Goal: Answer question/provide support: Share knowledge or assist other users

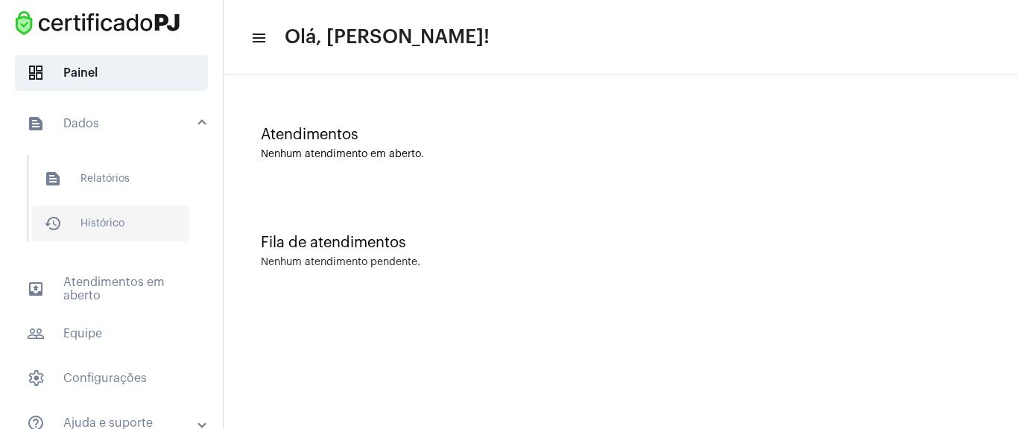
click at [91, 216] on span "history_outlined Histórico" at bounding box center [110, 224] width 157 height 36
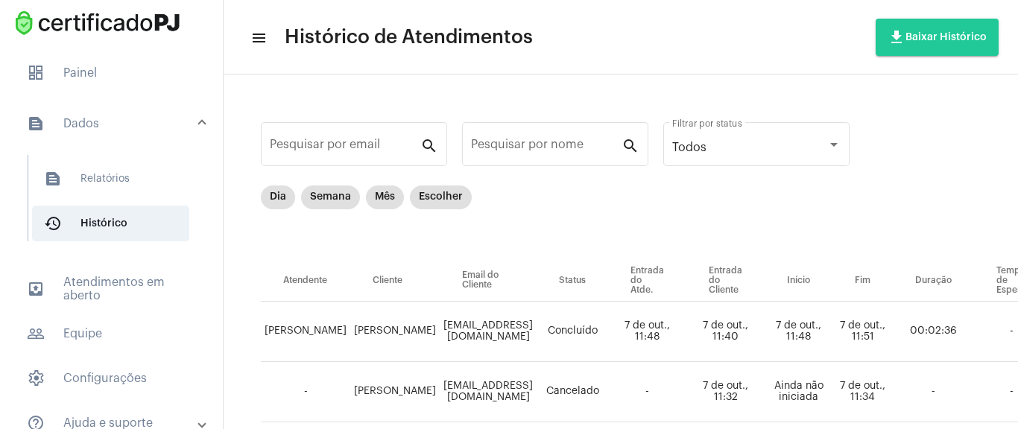
click at [76, 121] on mat-panel-title "text_snippet_outlined Dados" at bounding box center [113, 124] width 172 height 18
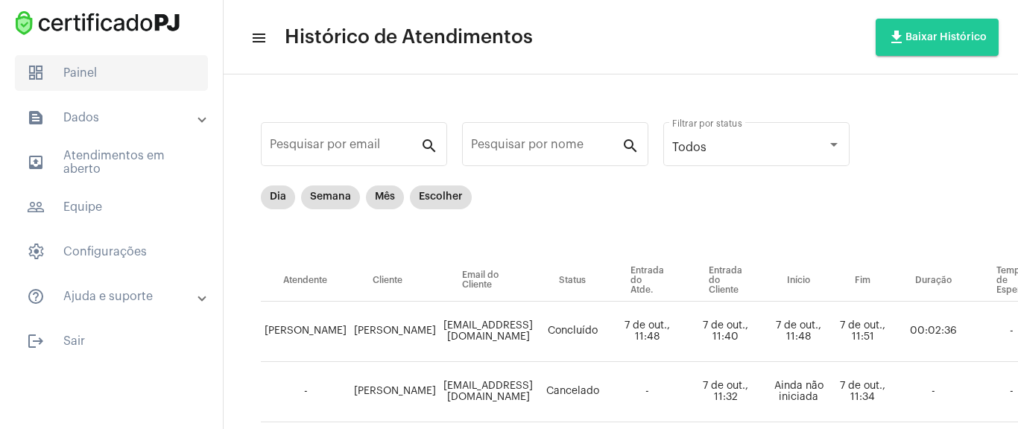
click at [151, 68] on span "dashboard Painel" at bounding box center [111, 73] width 193 height 36
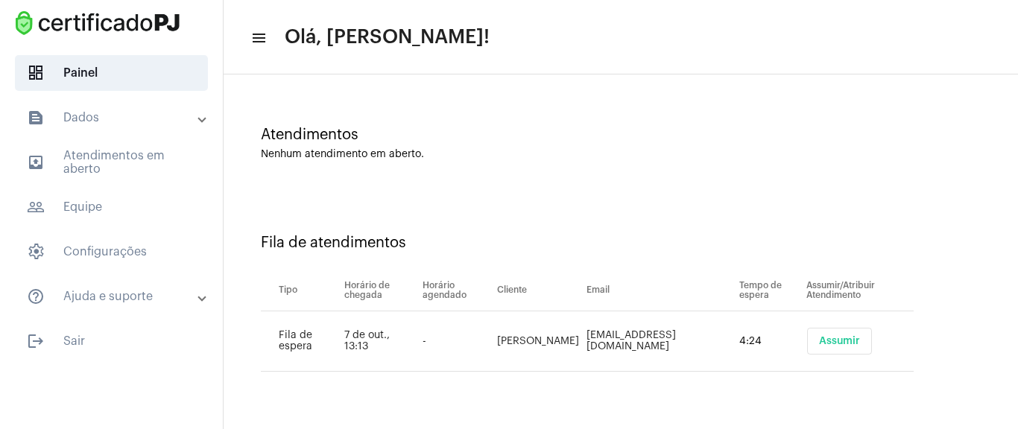
click at [819, 340] on span "Assumir" at bounding box center [839, 341] width 41 height 10
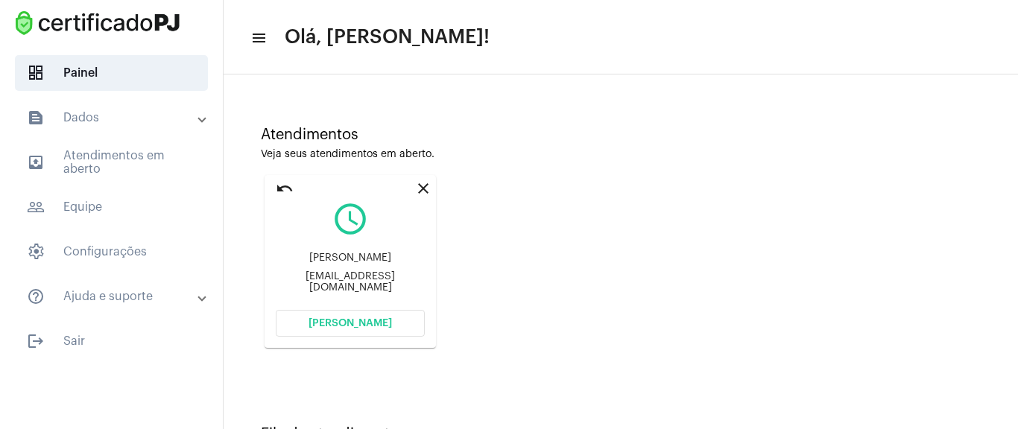
click at [366, 323] on span "[PERSON_NAME]" at bounding box center [350, 323] width 83 height 10
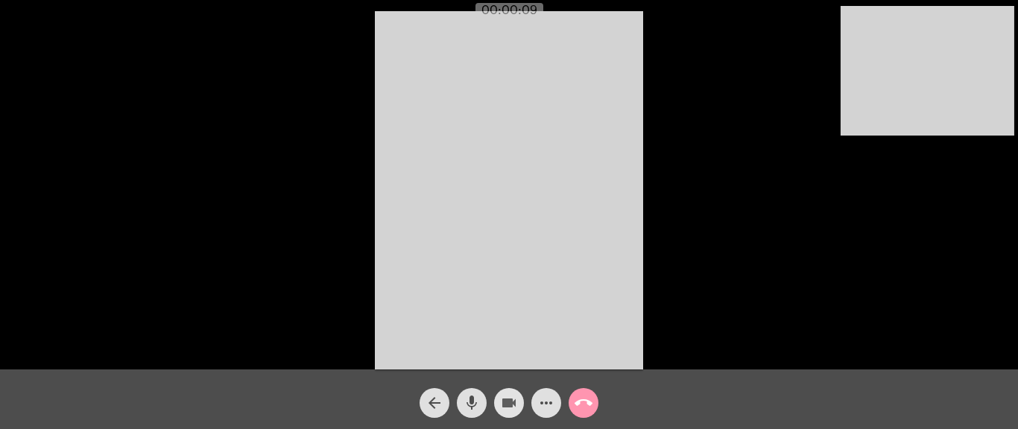
click at [515, 406] on mat-icon "videocam" at bounding box center [509, 403] width 18 height 18
click at [476, 403] on mat-icon "mic" at bounding box center [472, 403] width 18 height 18
click at [464, 403] on mat-icon "mic_off" at bounding box center [472, 403] width 18 height 18
click at [514, 396] on mat-icon "videocam_off" at bounding box center [509, 403] width 18 height 18
click at [540, 398] on mat-icon "more_horiz" at bounding box center [546, 403] width 18 height 18
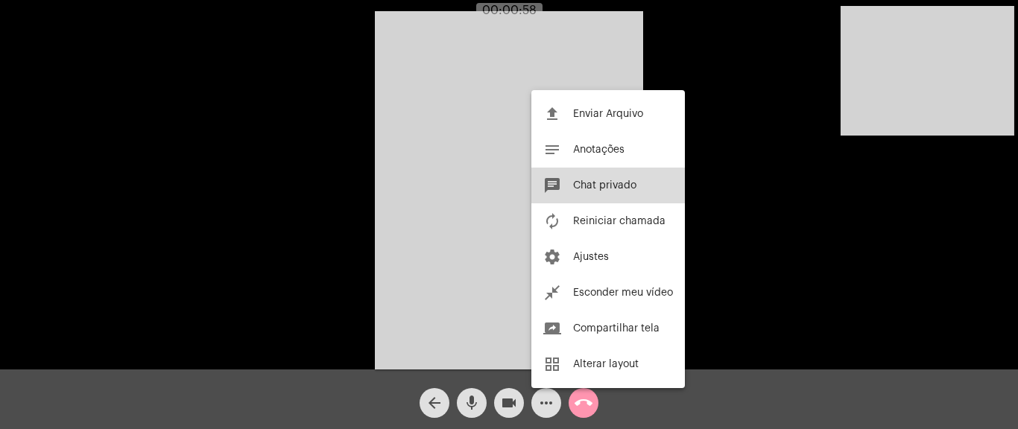
click at [628, 180] on span "Chat privado" at bounding box center [604, 185] width 63 height 10
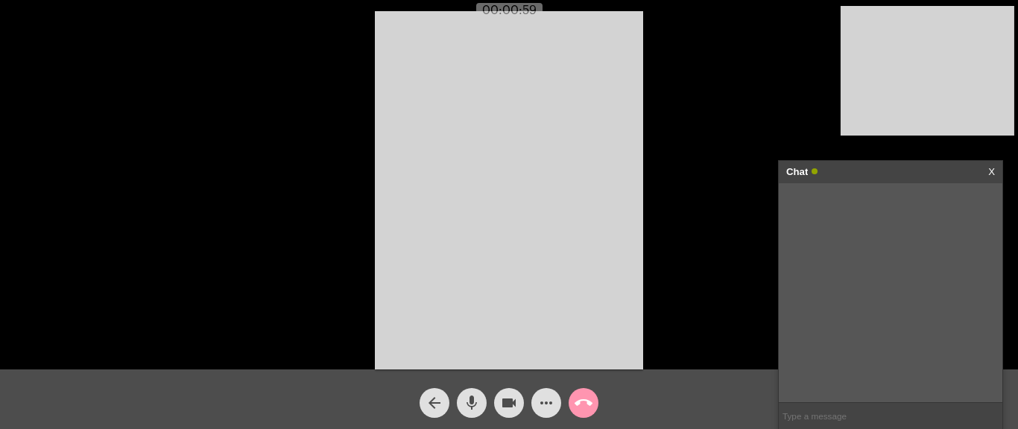
click at [803, 408] on input "text" at bounding box center [891, 416] width 224 height 26
paste input "[URL][DOMAIN_NAME]"
type input "[URL][DOMAIN_NAME]"
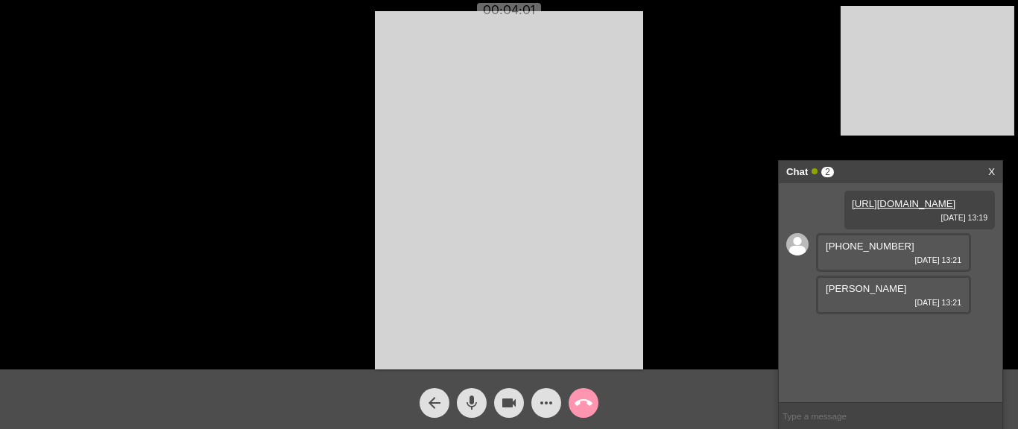
drag, startPoint x: 845, startPoint y: 269, endPoint x: 913, endPoint y: 269, distance: 67.8
click at [913, 269] on div "[PHONE_NUMBER] [DATE] 13:21" at bounding box center [893, 252] width 155 height 39
copy span "[PHONE_NUMBER]"
click at [582, 401] on mat-icon "call_end" at bounding box center [584, 403] width 18 height 18
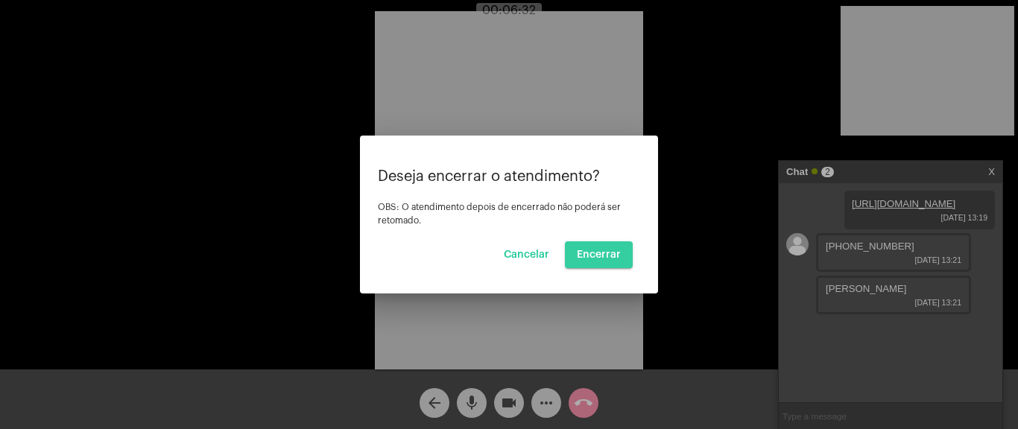
click at [596, 256] on span "Encerrar" at bounding box center [599, 255] width 44 height 10
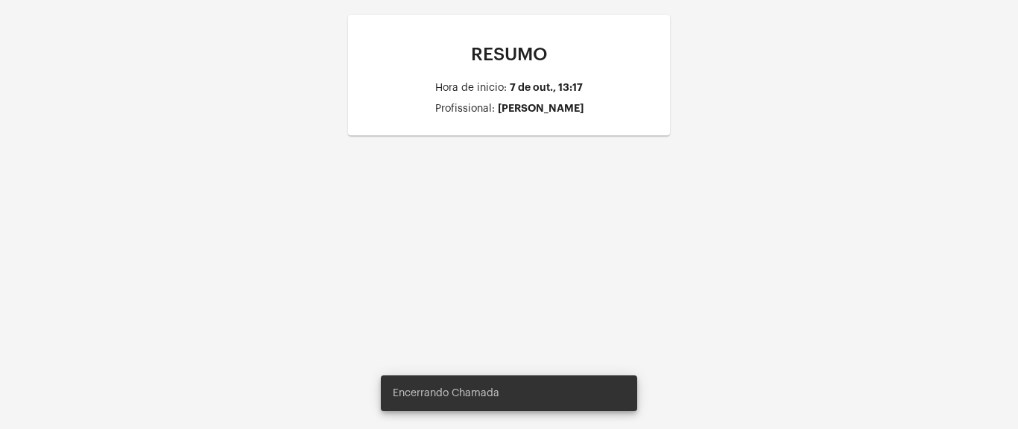
click at [740, 95] on div "RESUMO Hora de inicio: 7 de out., 13:17 Profissional: [PERSON_NAME]" at bounding box center [509, 90] width 1018 height 180
